Goal: Use online tool/utility: Utilize a website feature to perform a specific function

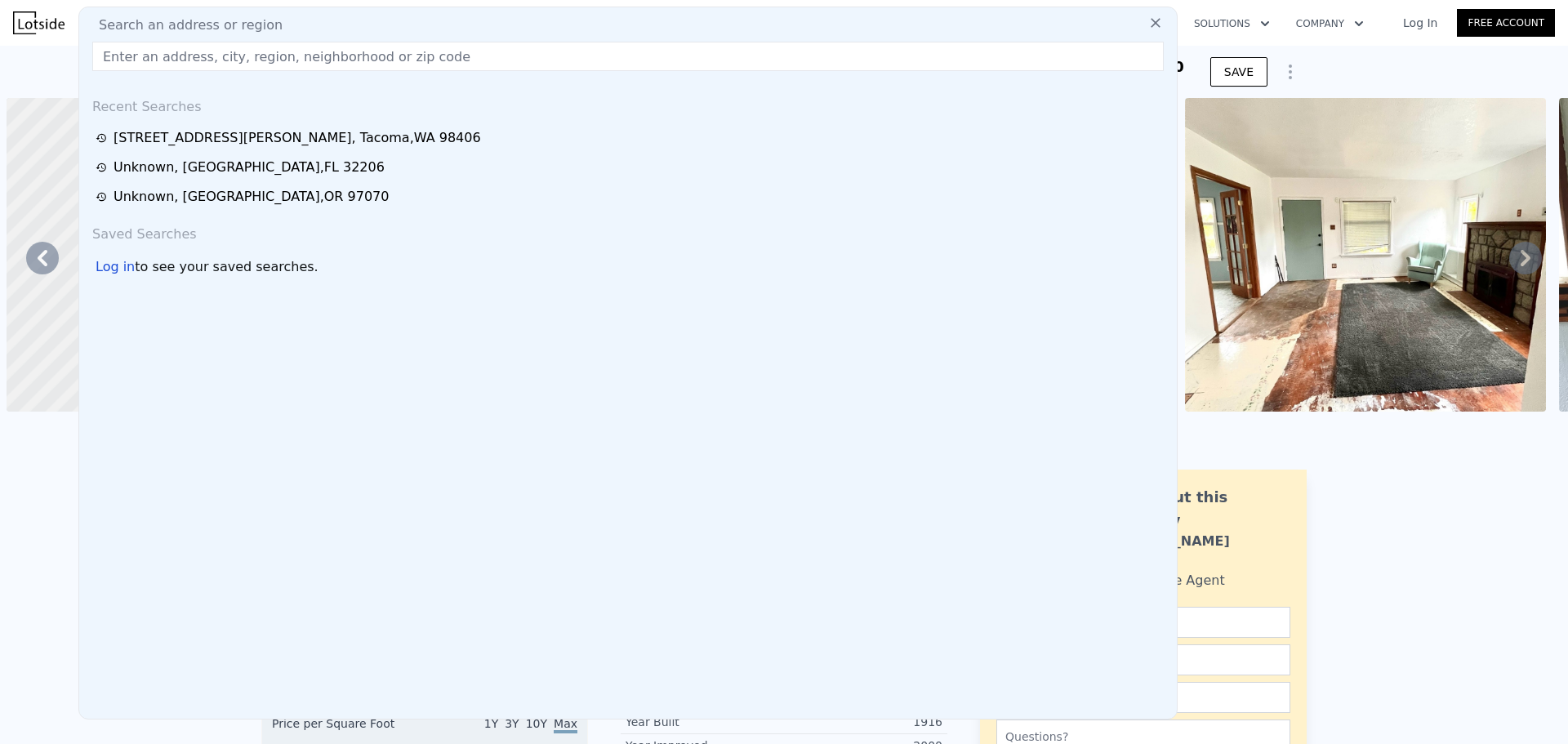
scroll to position [0, 380]
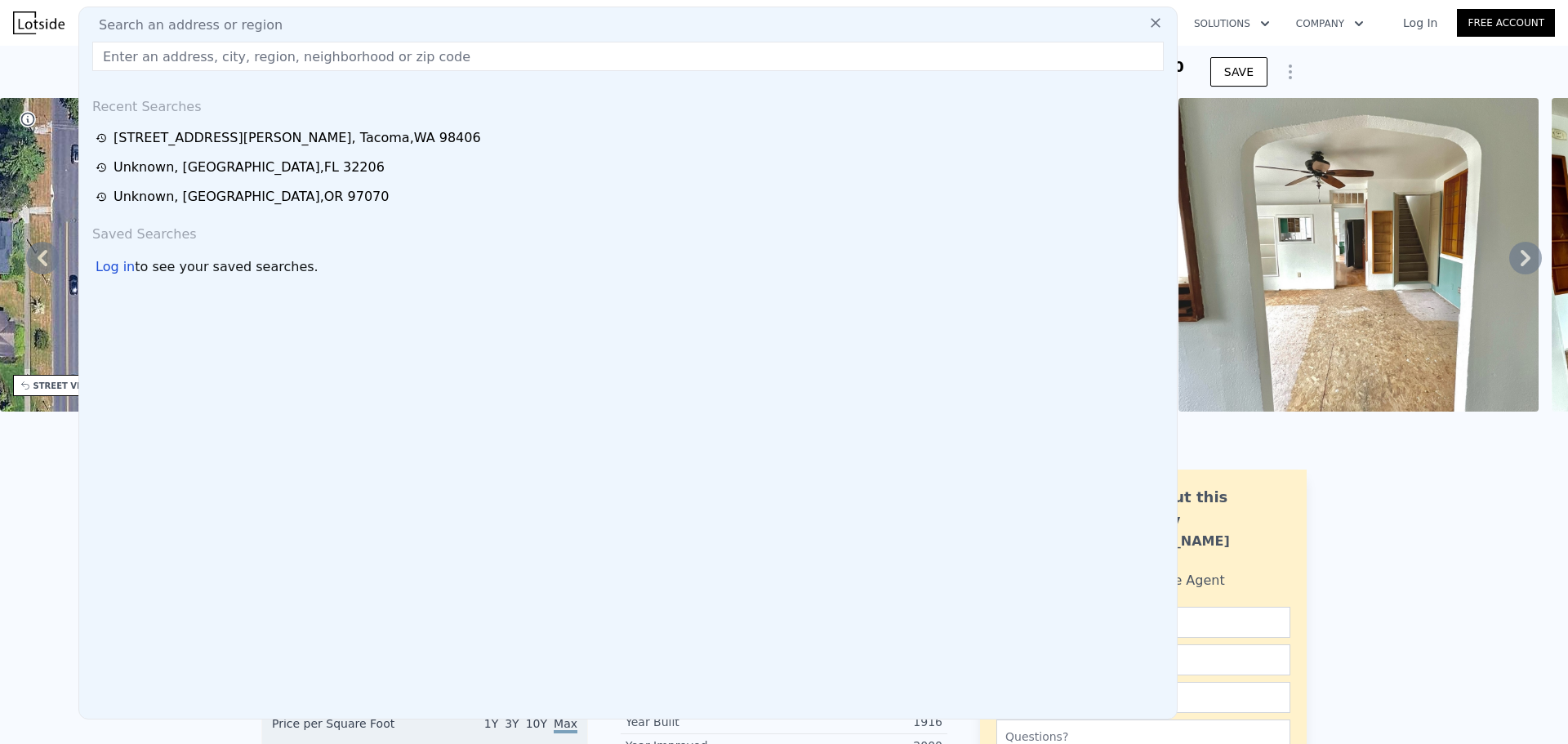
click at [269, 59] on input "text" at bounding box center [628, 56] width 1071 height 30
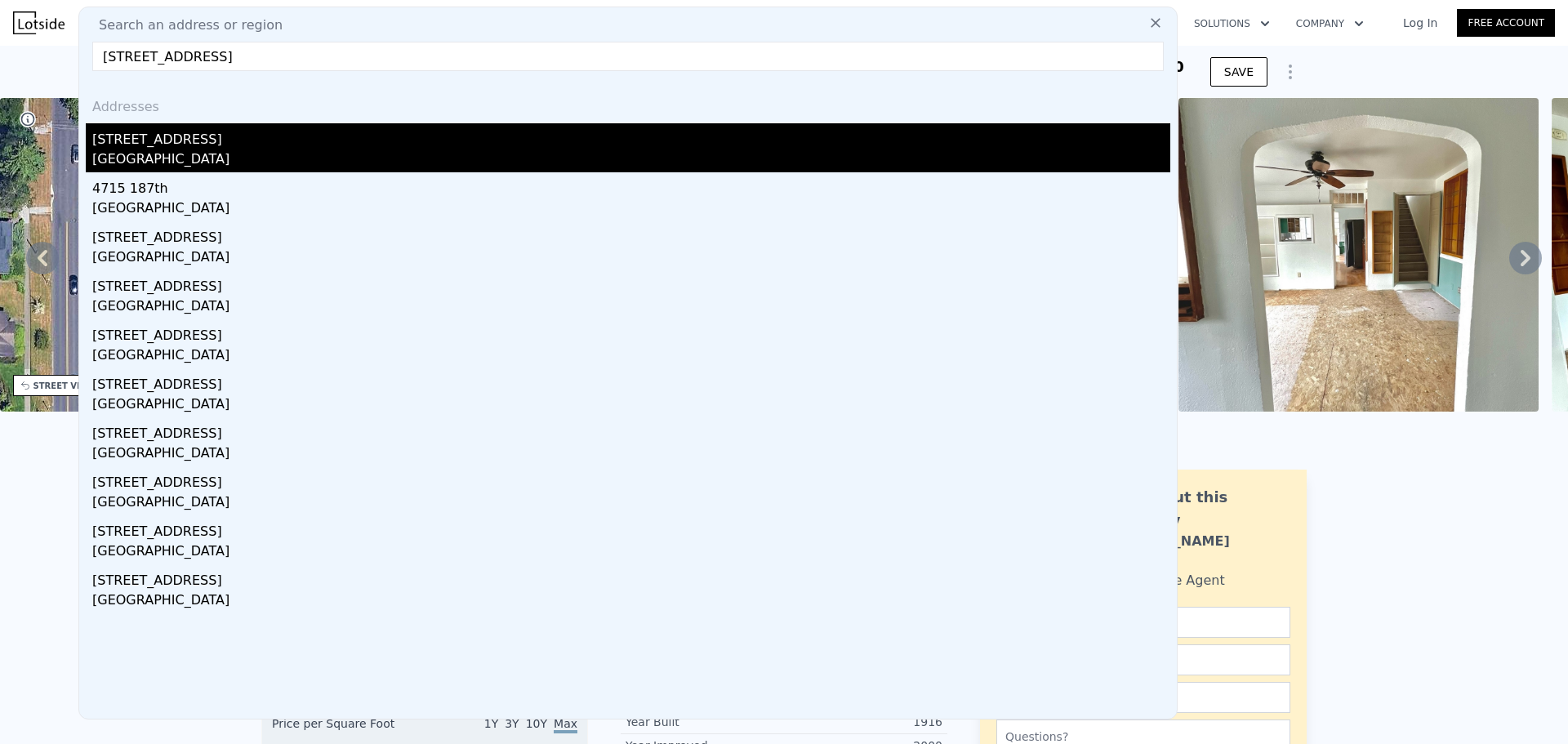
type input "[STREET_ADDRESS]"
click at [277, 155] on div "[GEOGRAPHIC_DATA]" at bounding box center [632, 160] width 1078 height 22
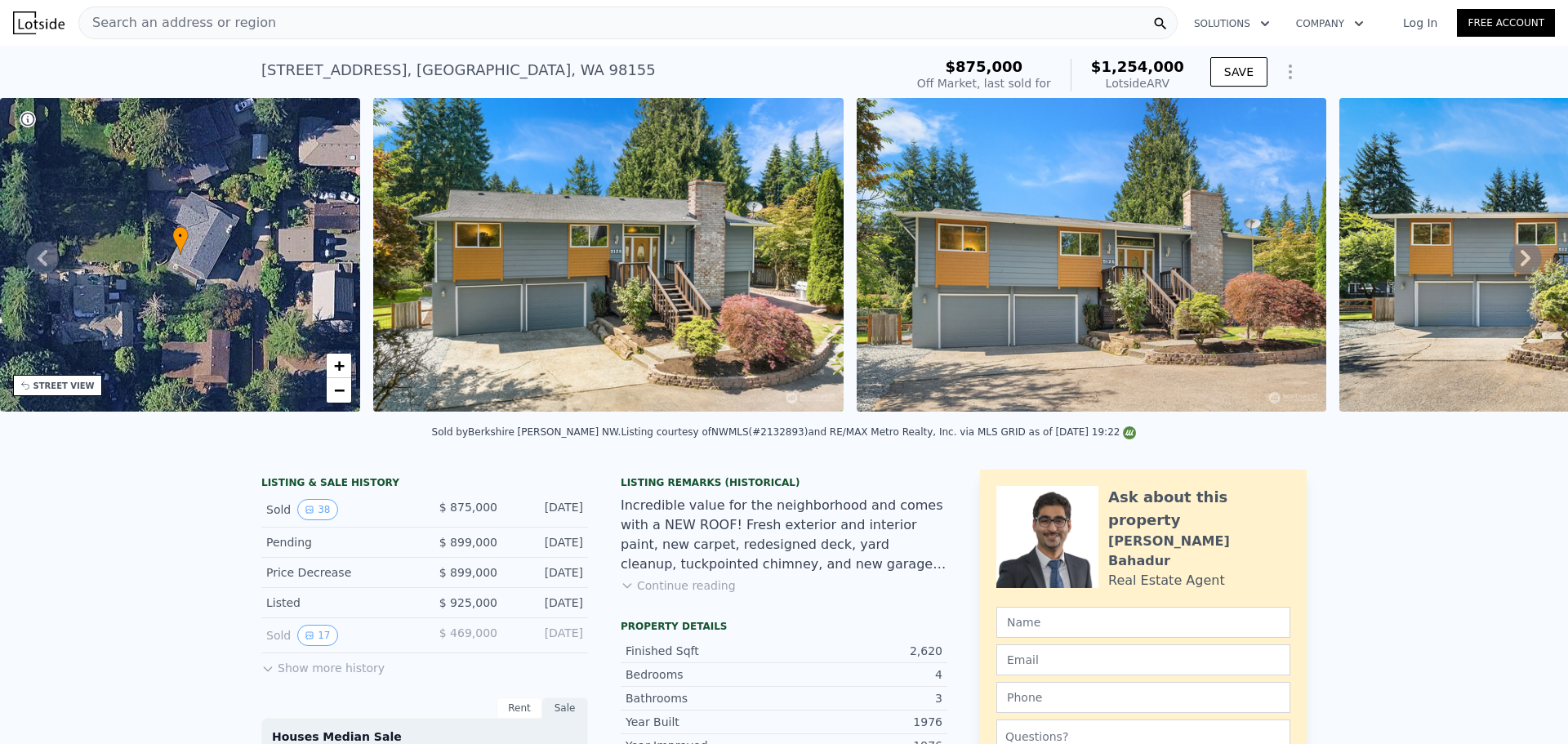
type input "3"
type input "4"
type input "1.5"
type input "2.5"
type input "1688"
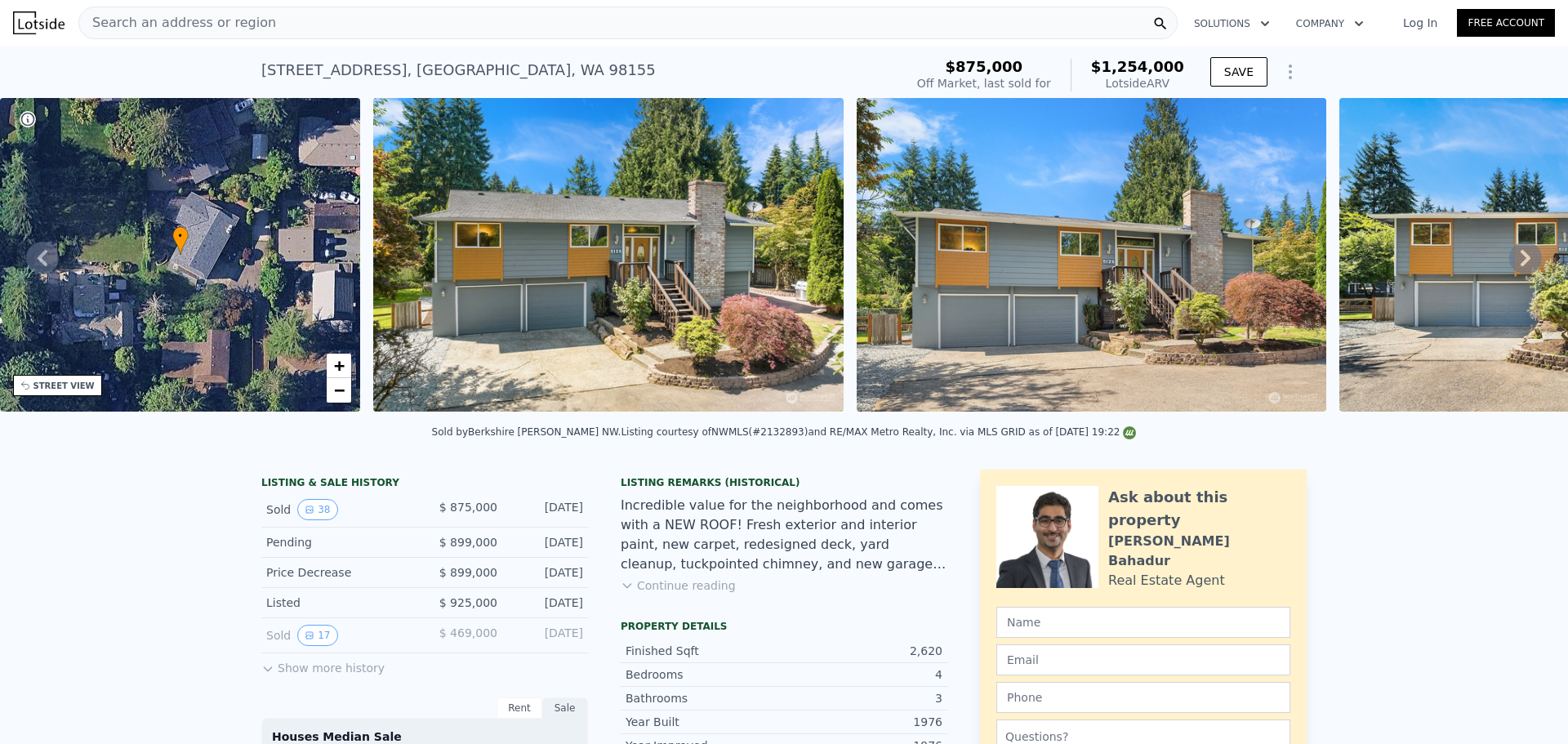
type input "2605"
type input "4000"
type input "7800"
type input "$ 772,000"
type input "6"
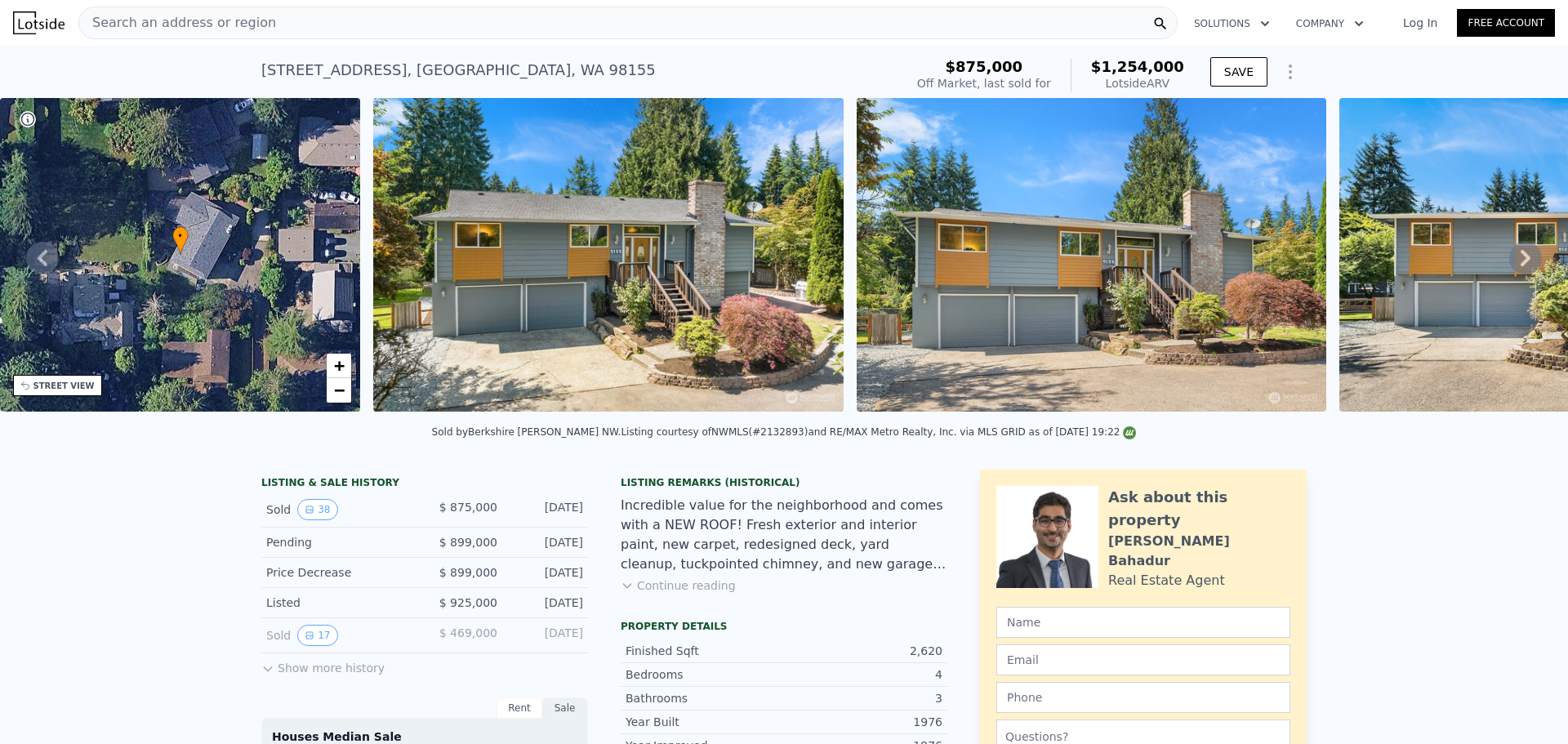
type input "$ 27,091"
